Goal: Transaction & Acquisition: Purchase product/service

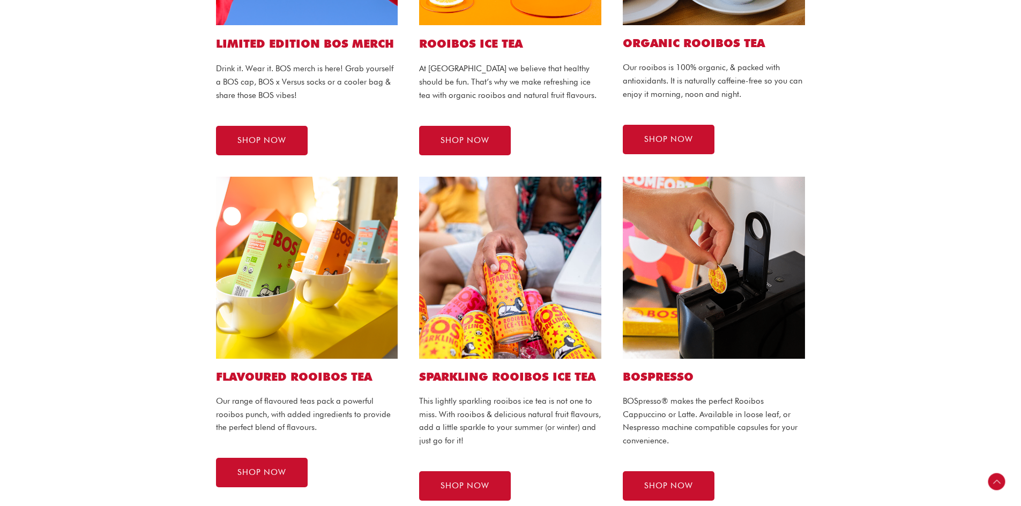
scroll to position [465, 0]
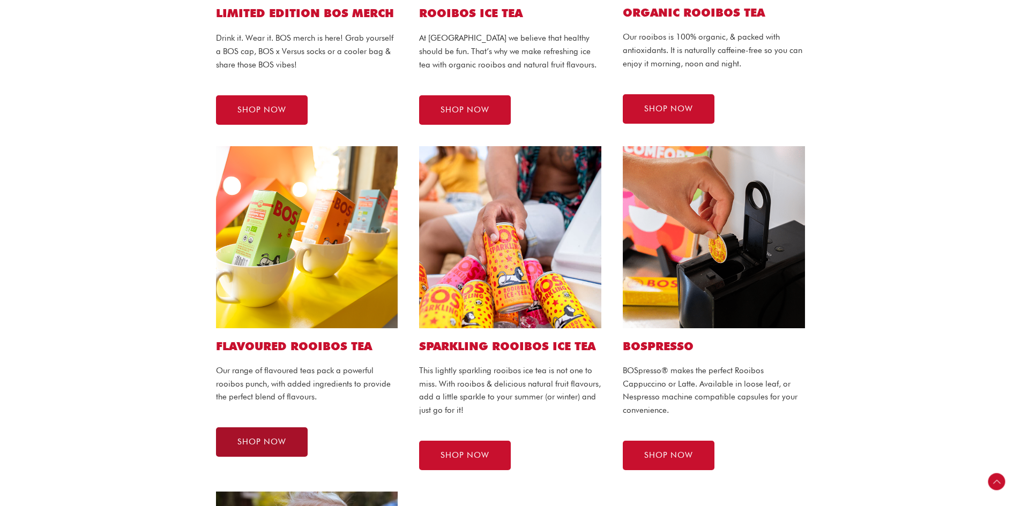
click at [252, 443] on span "SHOP NOW" at bounding box center [261, 442] width 49 height 8
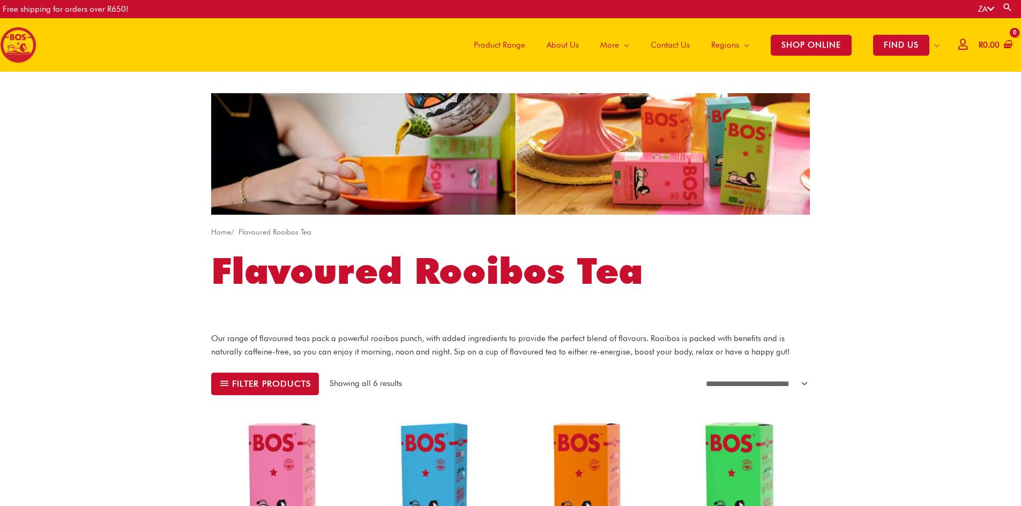
click at [489, 43] on span "Product Range" at bounding box center [499, 45] width 51 height 32
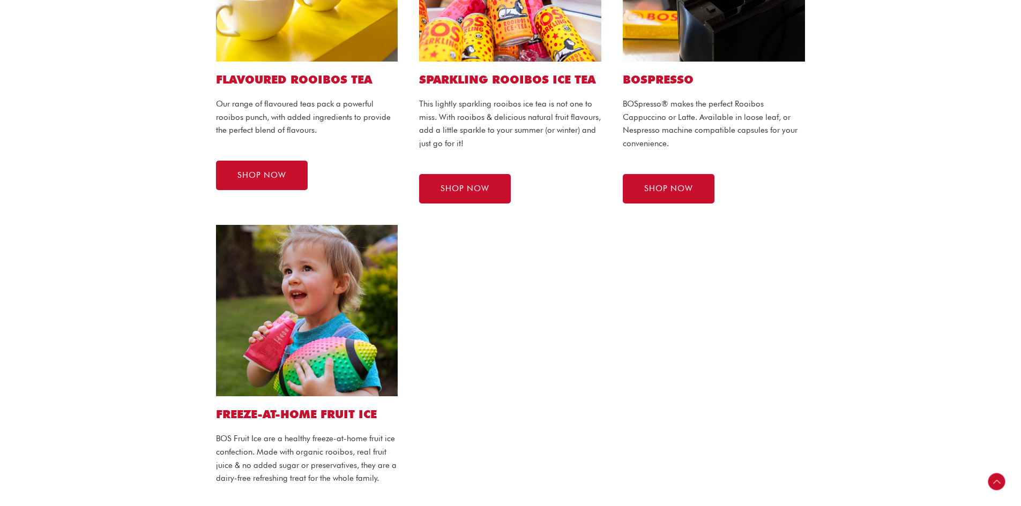
scroll to position [473, 0]
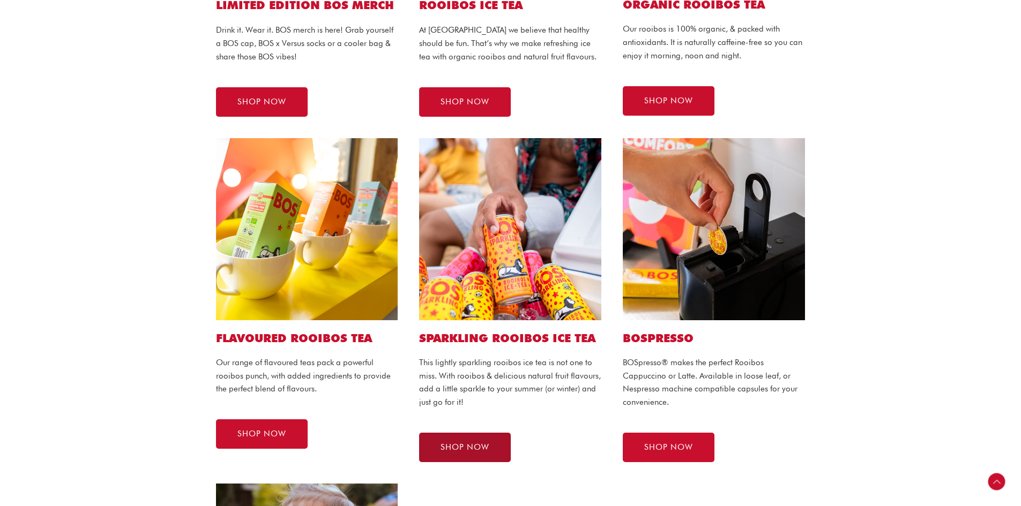
click at [475, 450] on span "SHOP NOW" at bounding box center [465, 448] width 49 height 8
